Goal: Information Seeking & Learning: Learn about a topic

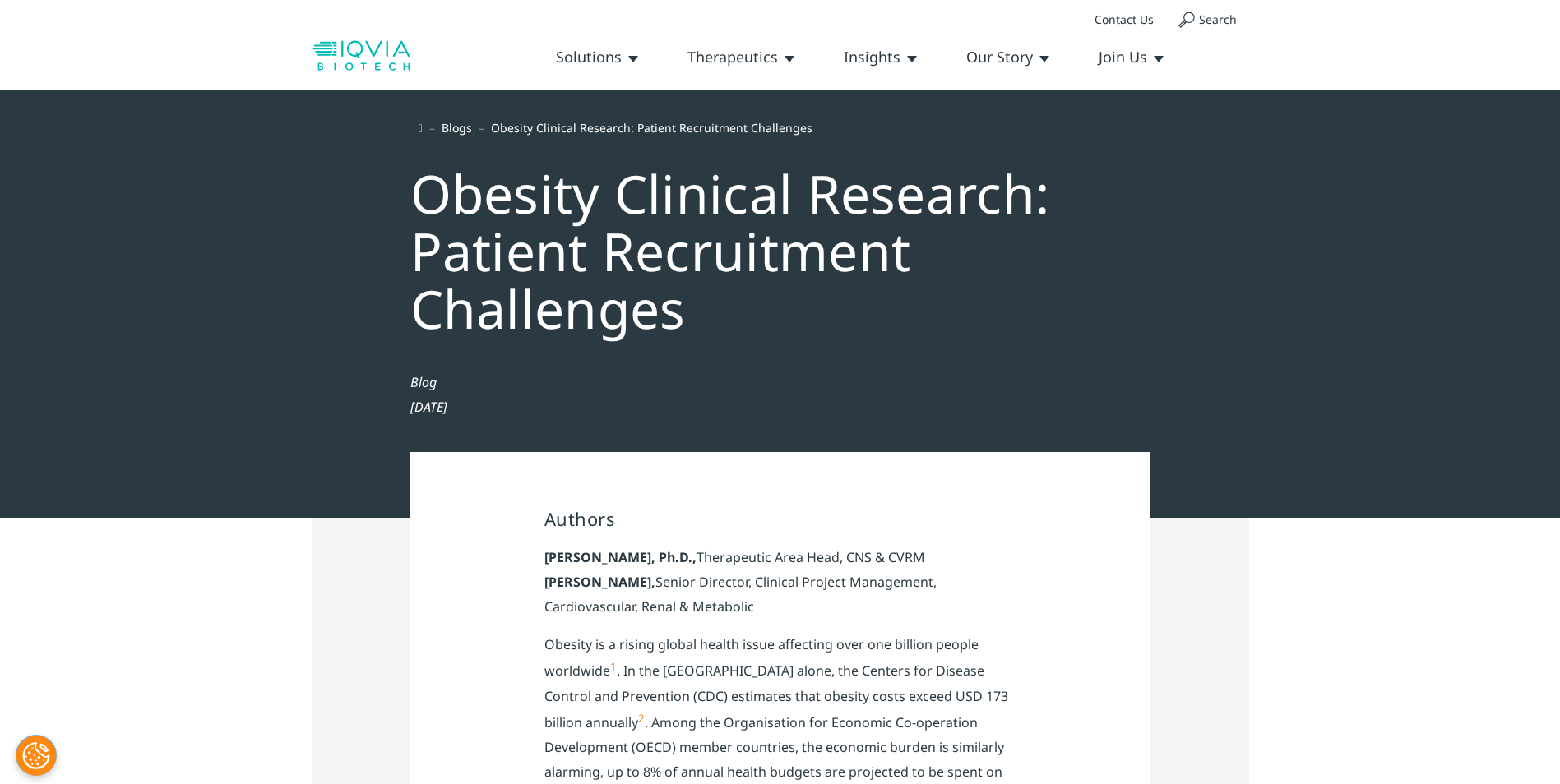
click at [948, 617] on p "[PERSON_NAME], Ph.D., Therapeutic Area Head, CNS & CVRM [PERSON_NAME], Senior D…" at bounding box center [780, 588] width 472 height 87
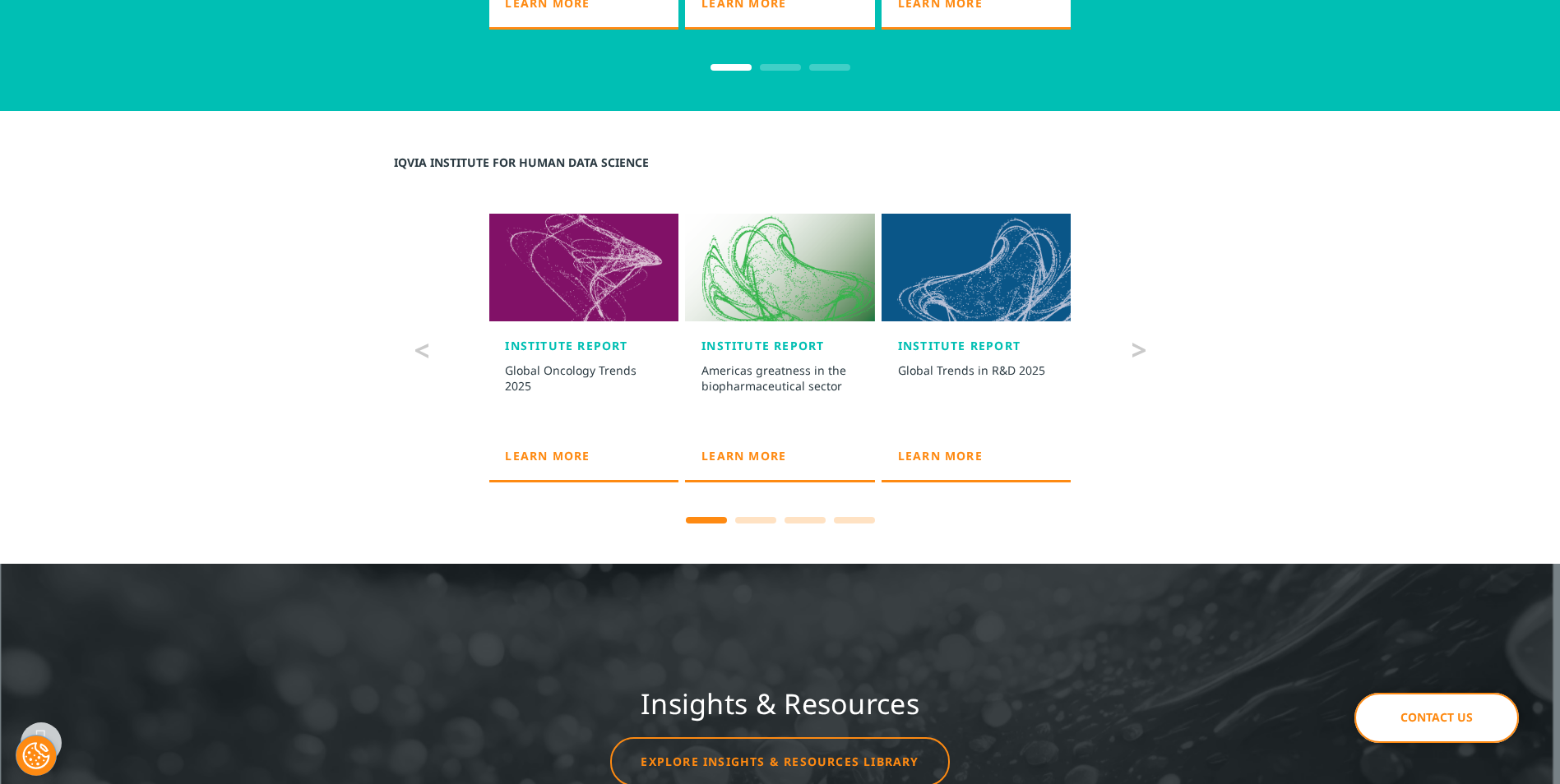
scroll to position [3205, 0]
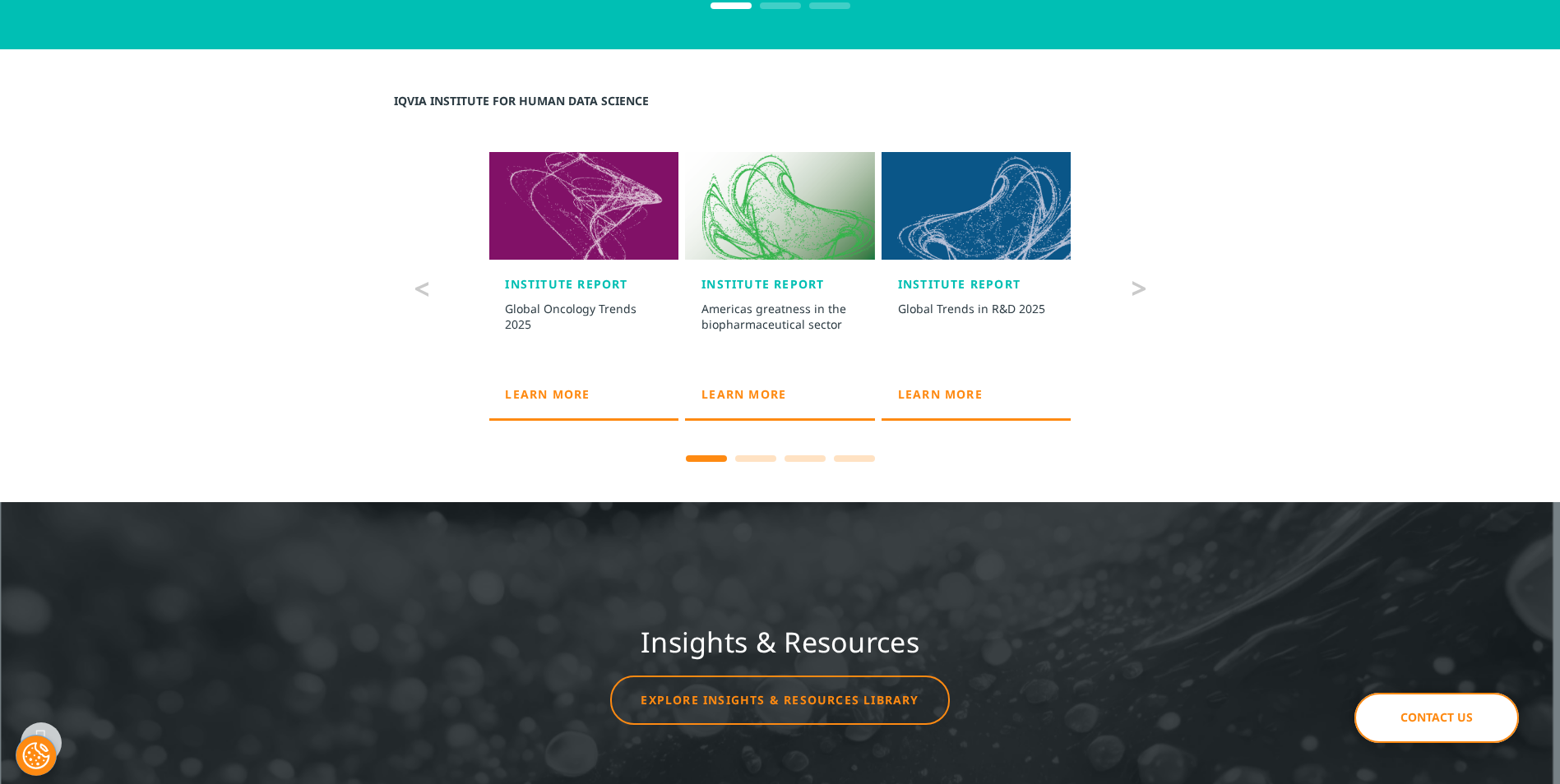
click at [1140, 284] on img "Next slide" at bounding box center [1139, 288] width 13 height 15
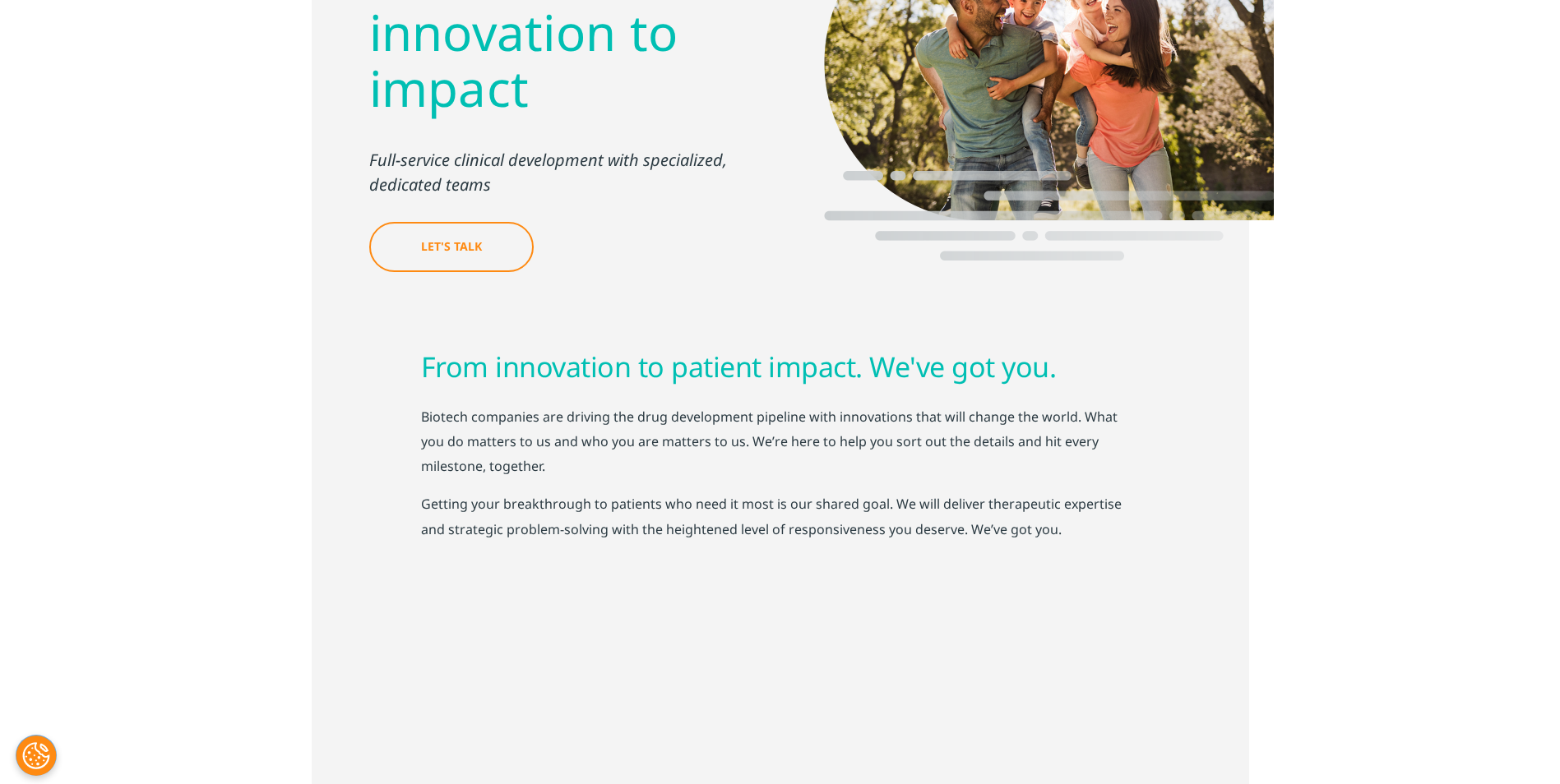
scroll to position [0, 0]
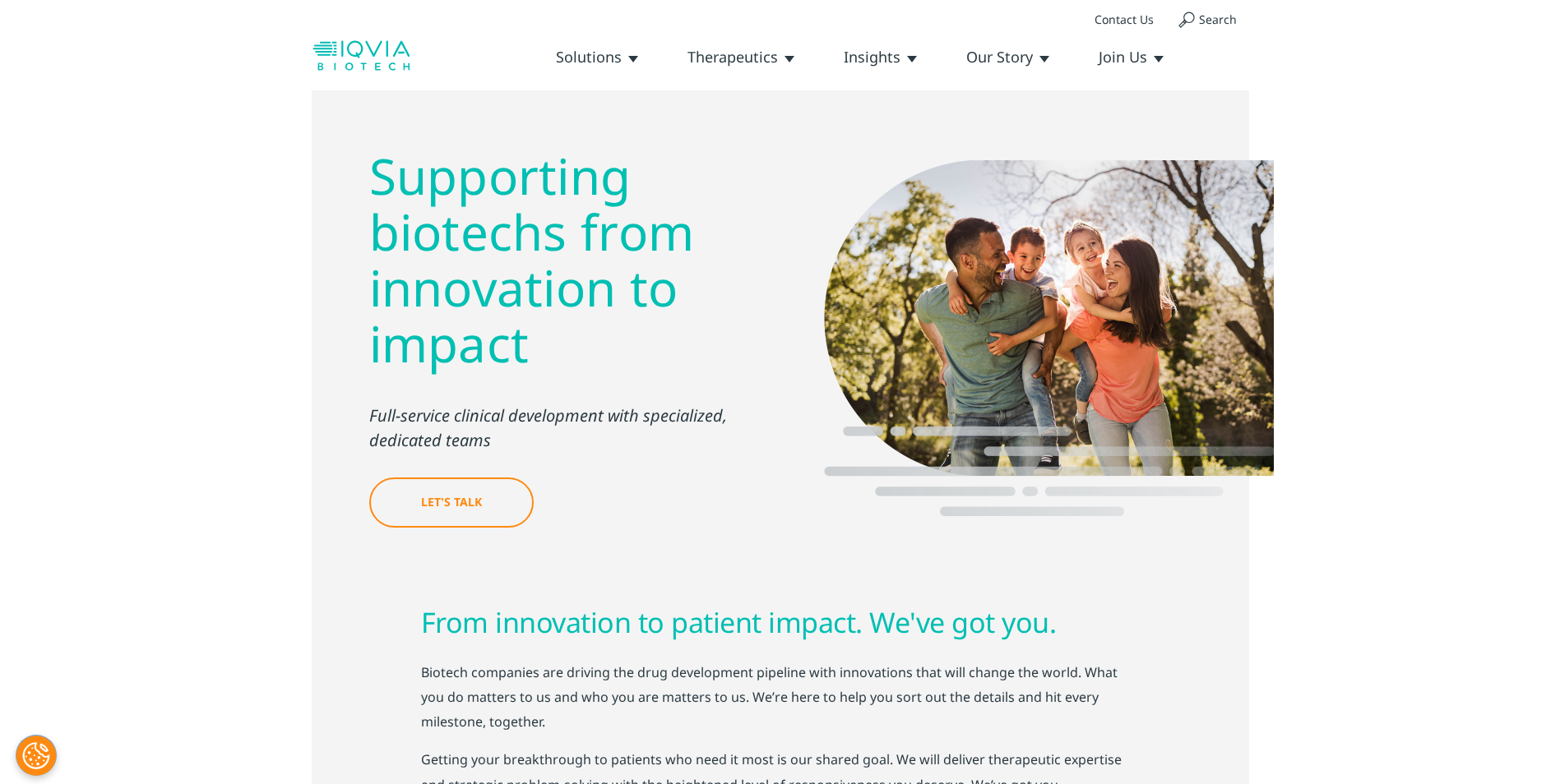
click at [0, 0] on link "Oncology" at bounding box center [0, 0] width 0 height 0
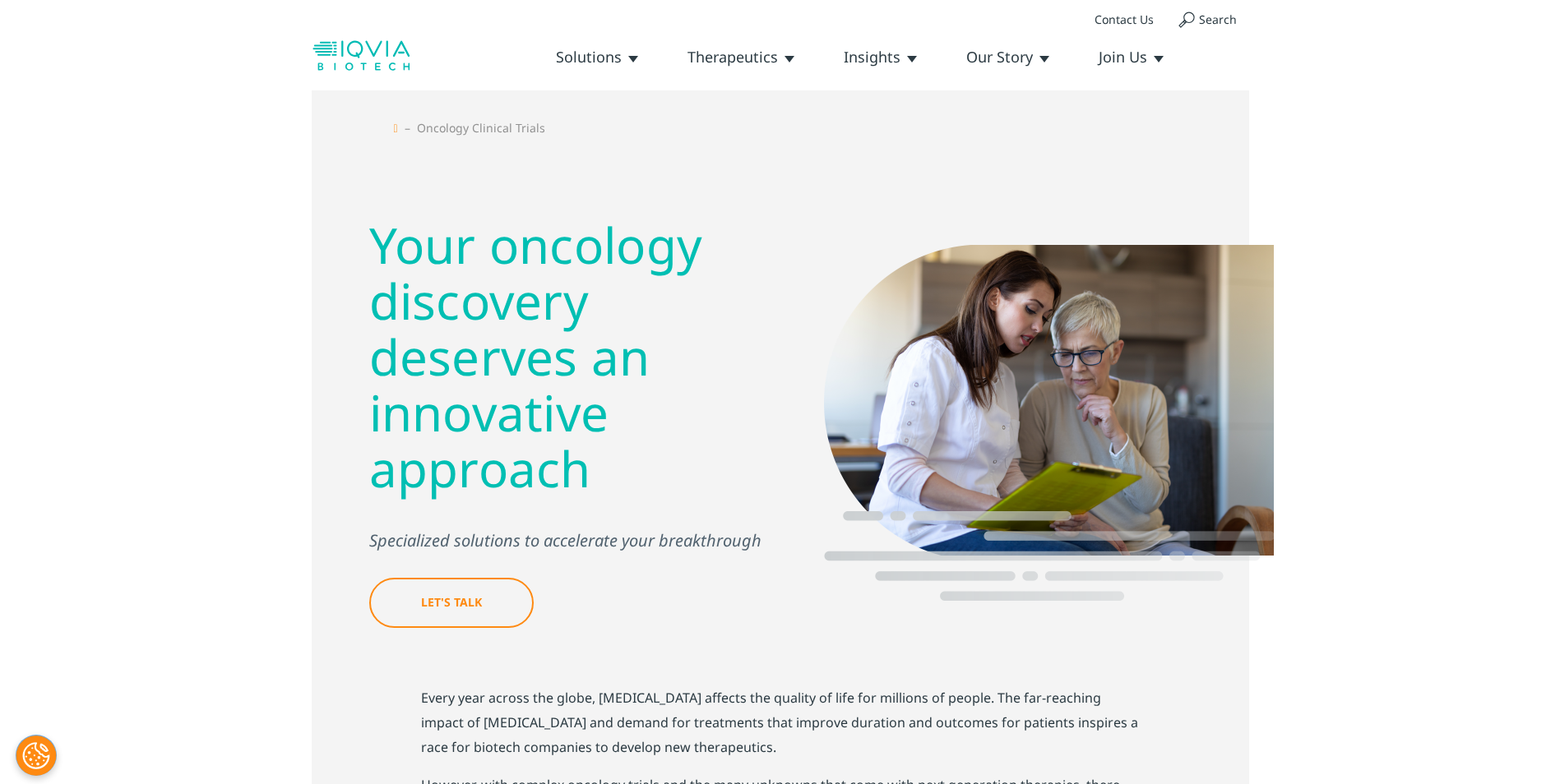
click at [0, 0] on link "Central Nervous System" at bounding box center [0, 0] width 0 height 0
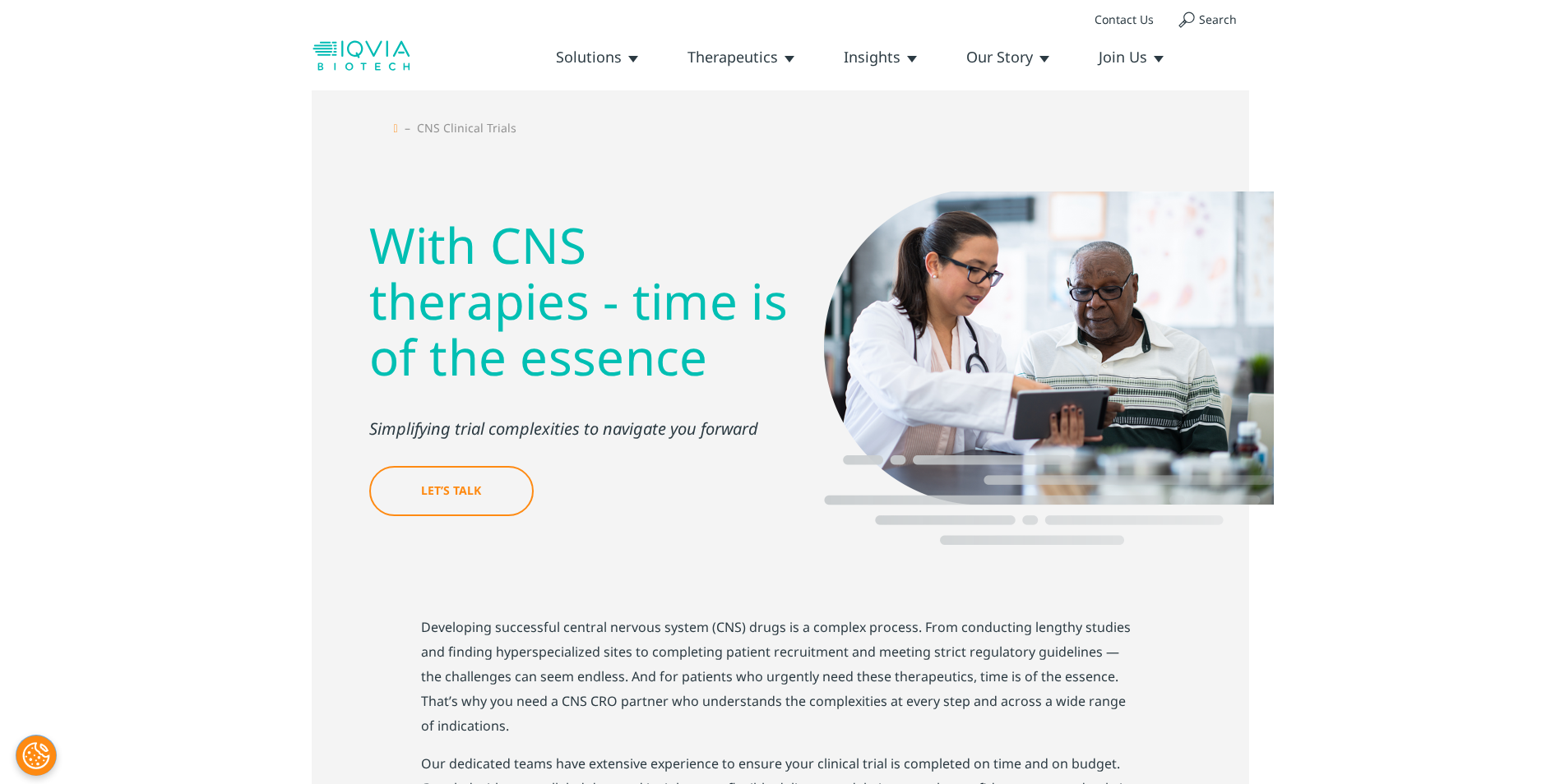
click at [0, 0] on link "Cardiovascular, Renal & Metabolic" at bounding box center [0, 0] width 0 height 0
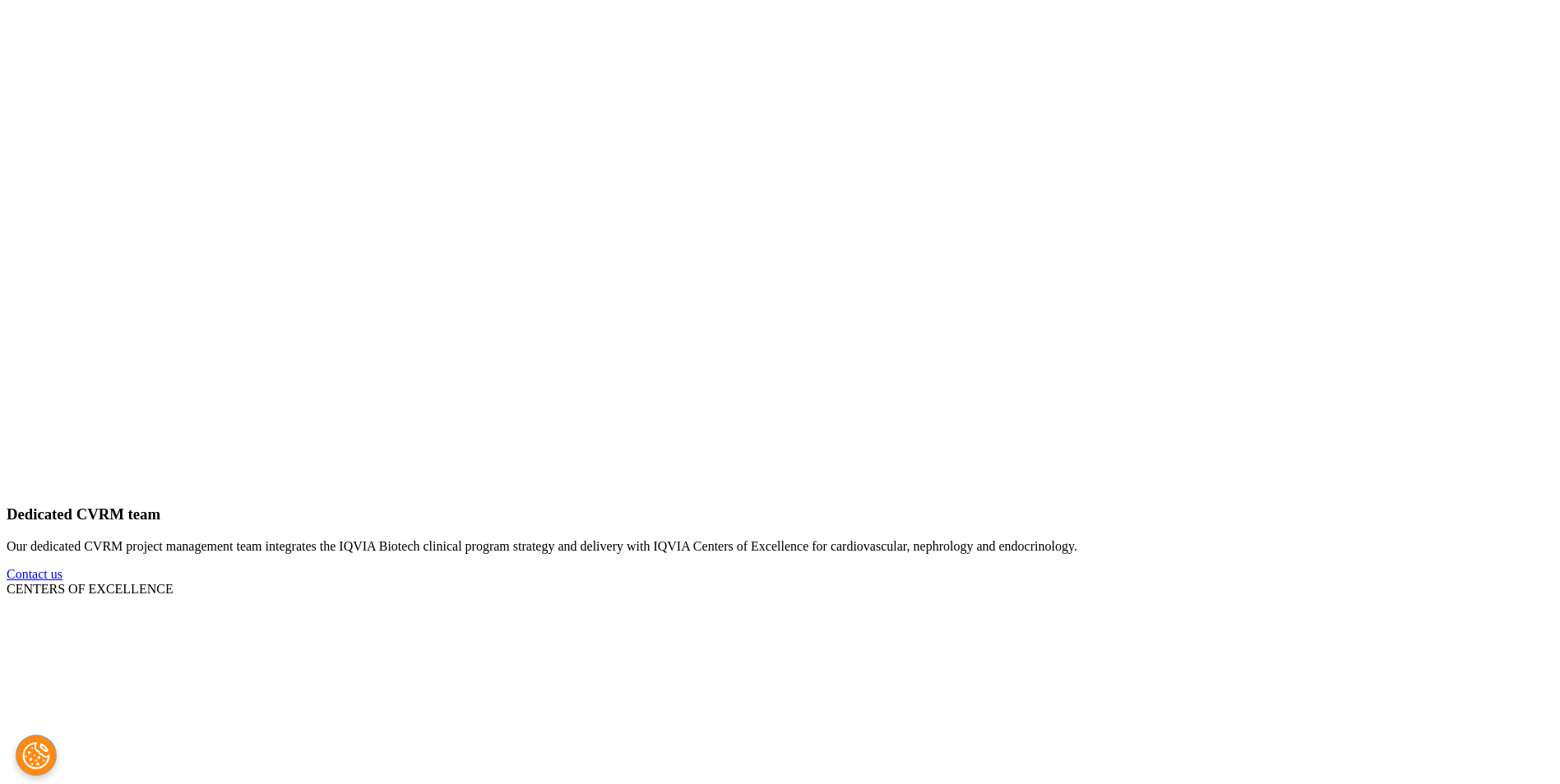
scroll to position [1726, 0]
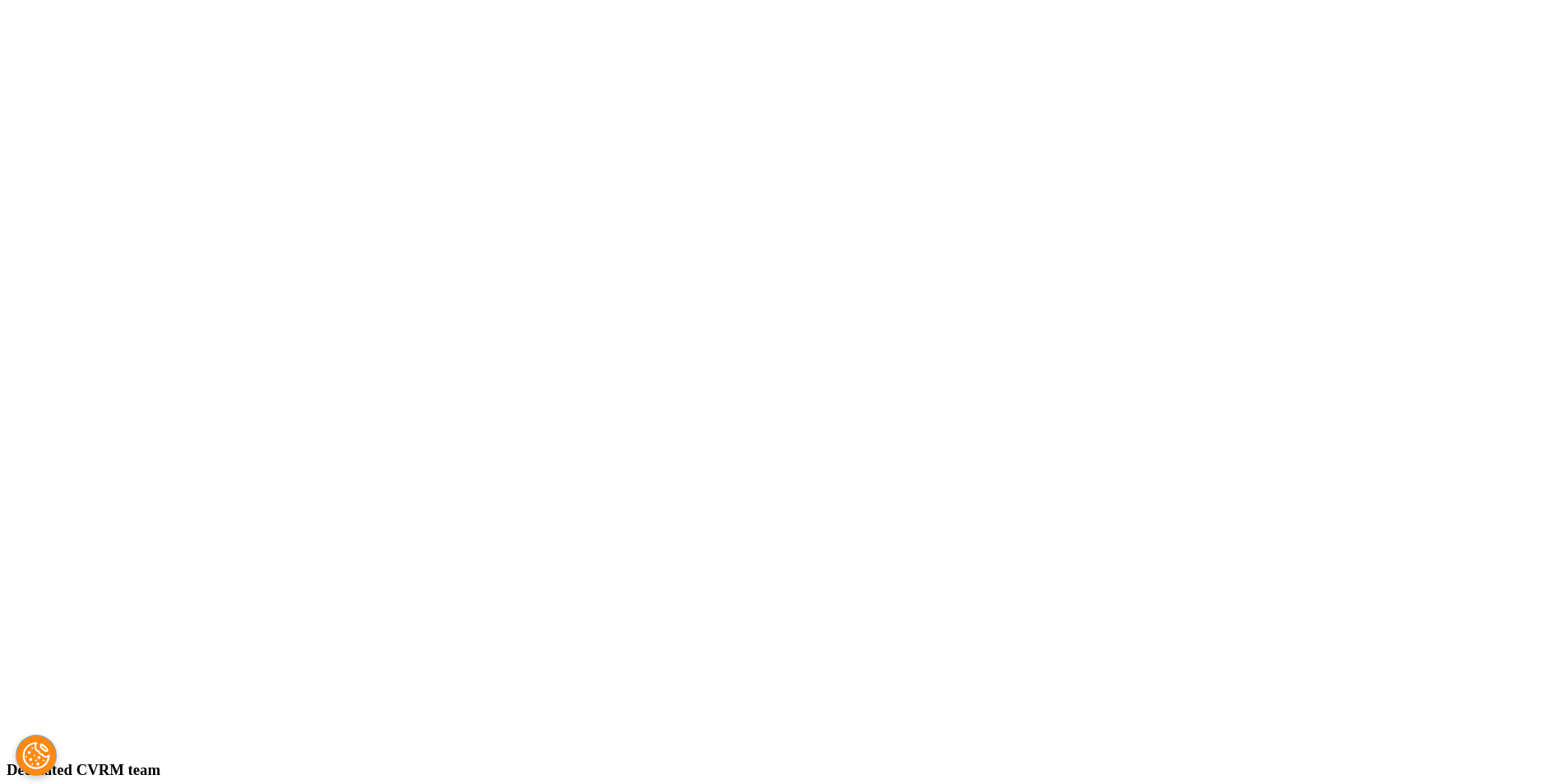
click at [6, 697] on img "Next slide" at bounding box center [6, 697] width 0 height 0
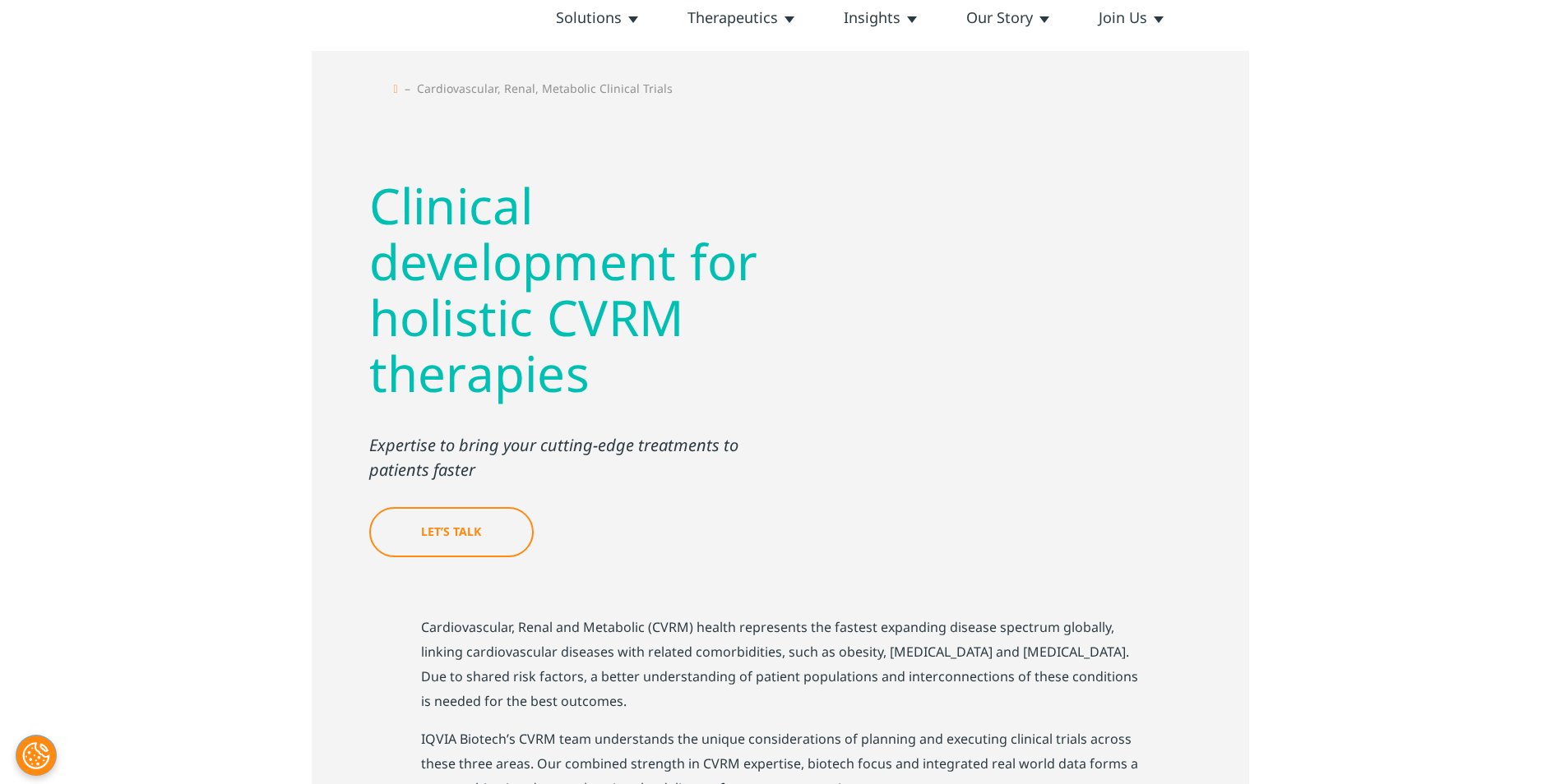
scroll to position [0, 0]
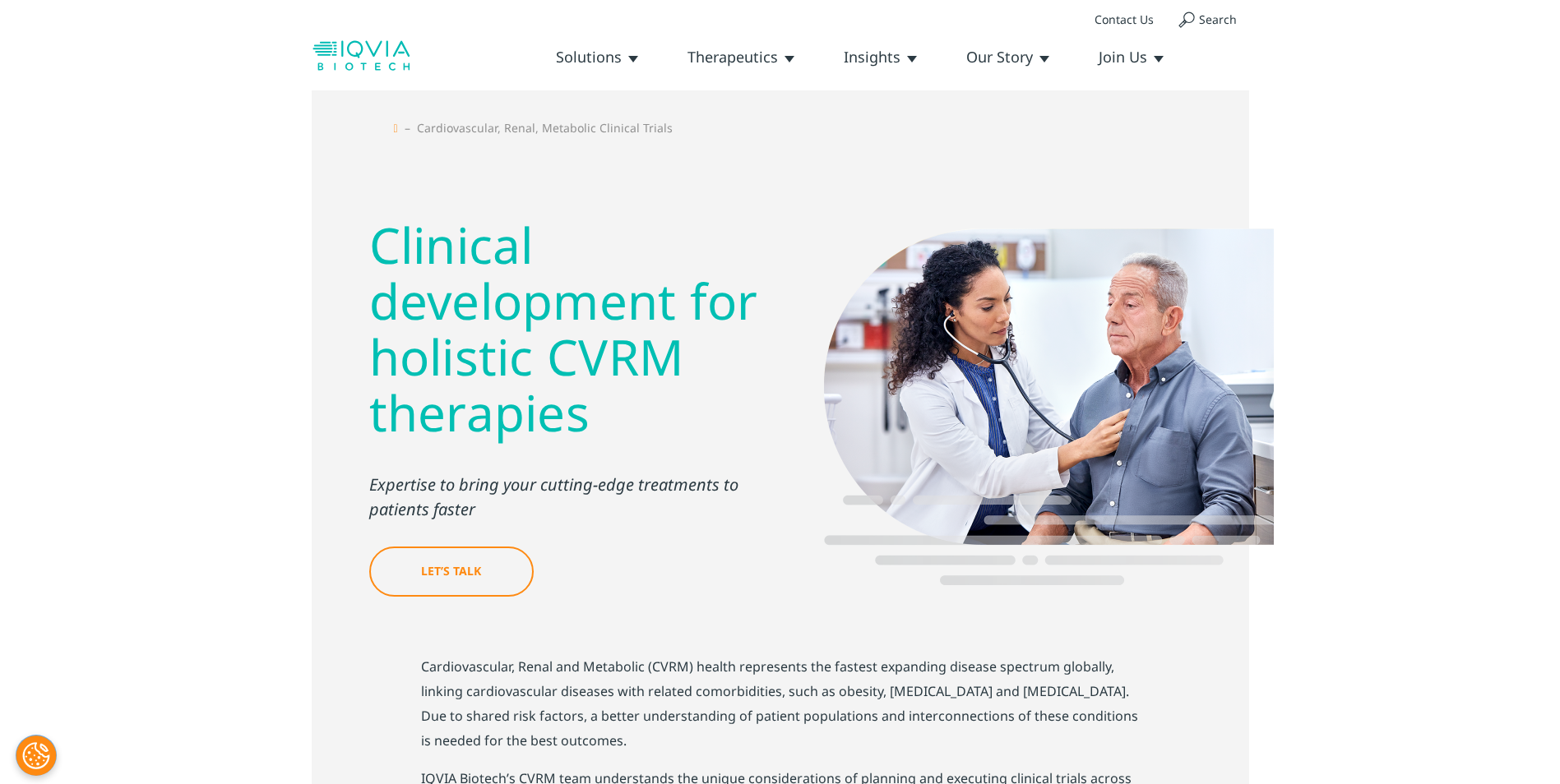
click at [1424, 225] on section "Clinical development for holistic CVRM therapies Expertise to bring your cuttin…" at bounding box center [780, 406] width 1560 height 495
click at [0, 0] on link "Insights & Resources" at bounding box center [0, 0] width 0 height 0
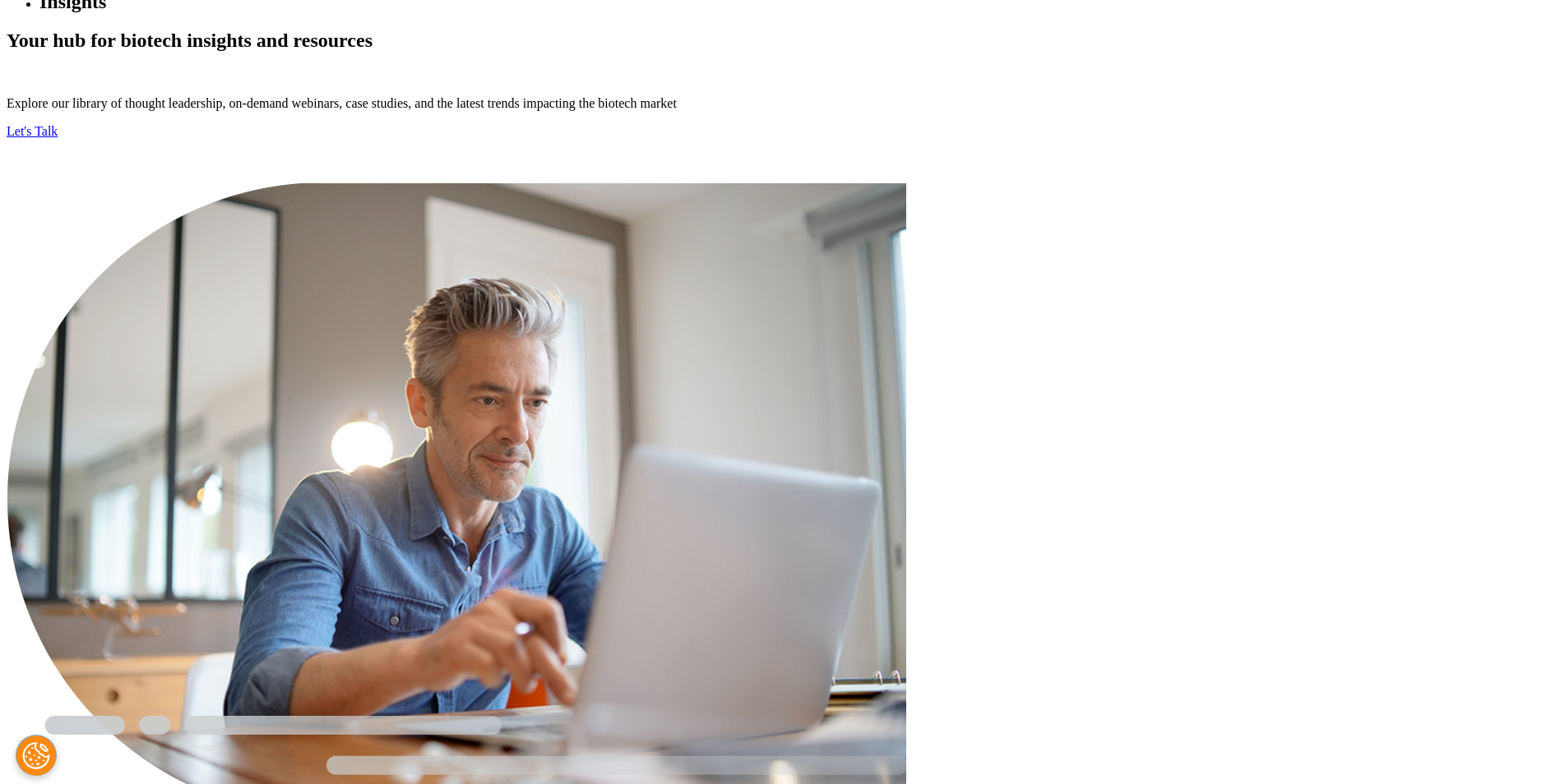
scroll to position [770, 0]
